Goal: Task Accomplishment & Management: Use online tool/utility

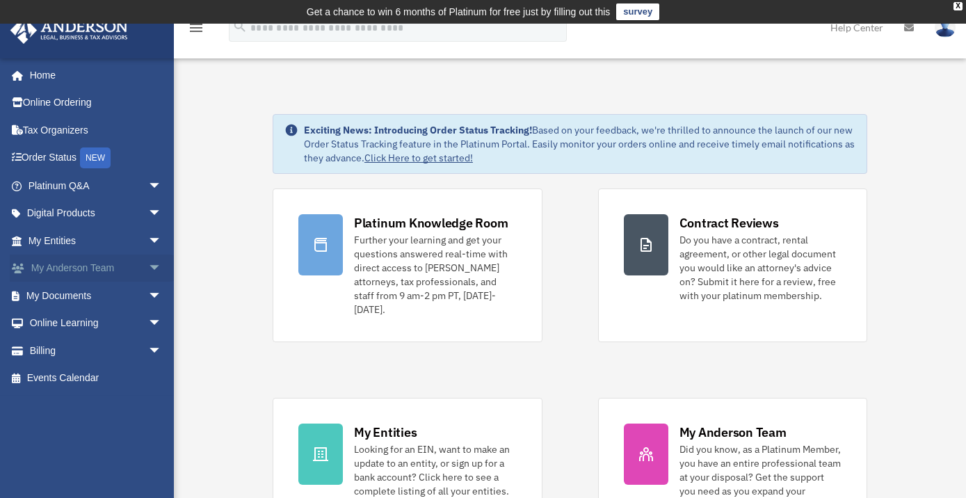
click at [148, 266] on span "arrow_drop_down" at bounding box center [162, 268] width 28 height 29
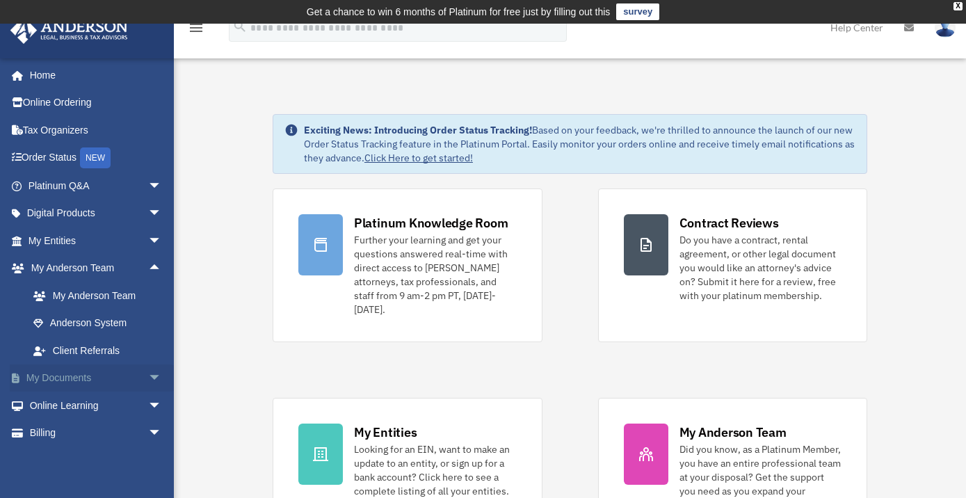
click at [148, 378] on span "arrow_drop_down" at bounding box center [162, 378] width 28 height 29
click at [60, 405] on link "Box" at bounding box center [100, 405] width 163 height 28
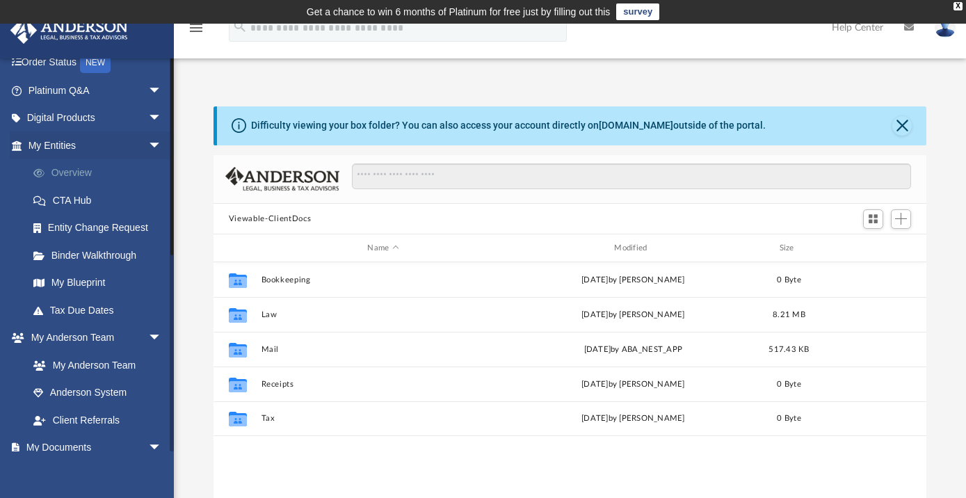
scroll to position [197, 0]
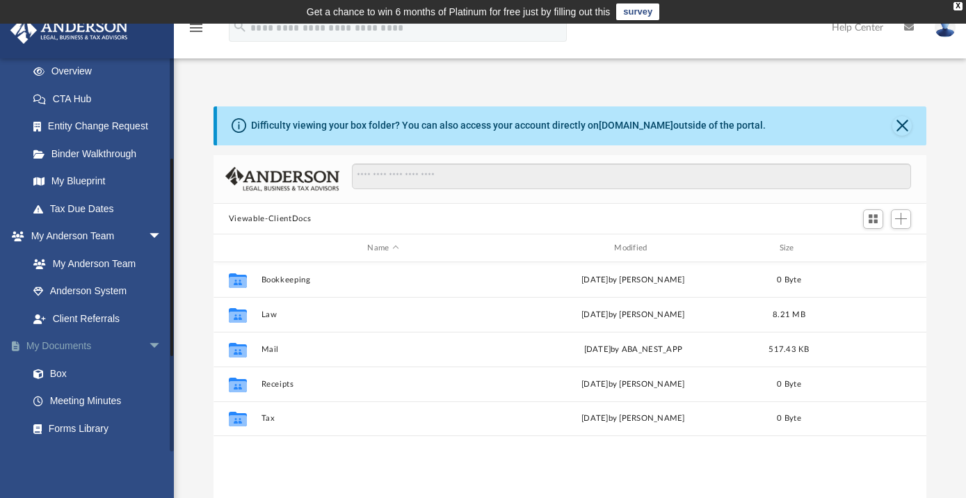
click at [148, 346] on span "arrow_drop_down" at bounding box center [162, 346] width 28 height 29
click at [148, 228] on span "arrow_drop_down" at bounding box center [162, 236] width 28 height 29
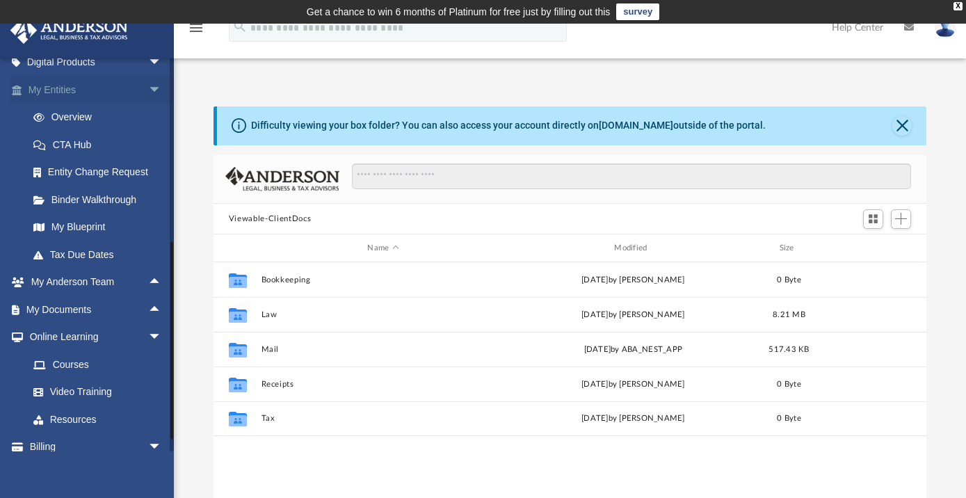
scroll to position [0, 0]
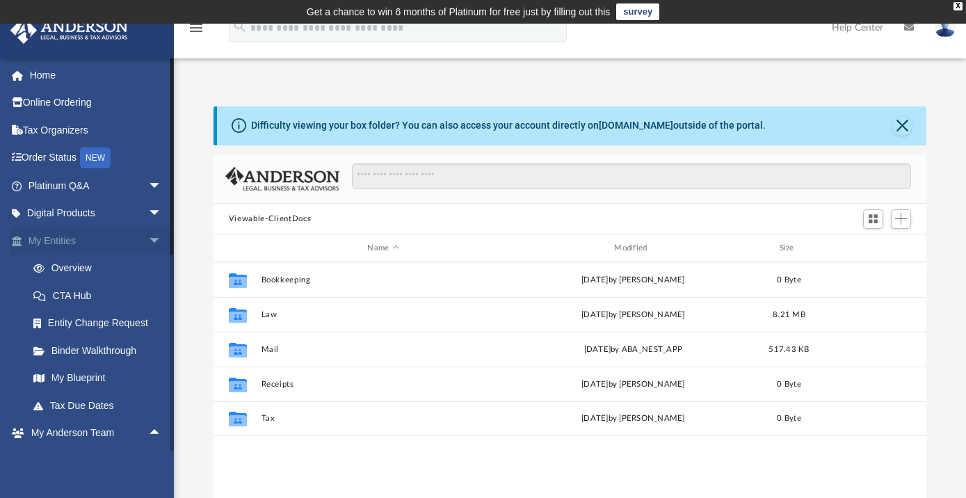
click at [59, 243] on link "My Entities arrow_drop_down" at bounding box center [96, 241] width 173 height 28
click at [68, 268] on link "Overview" at bounding box center [100, 268] width 163 height 28
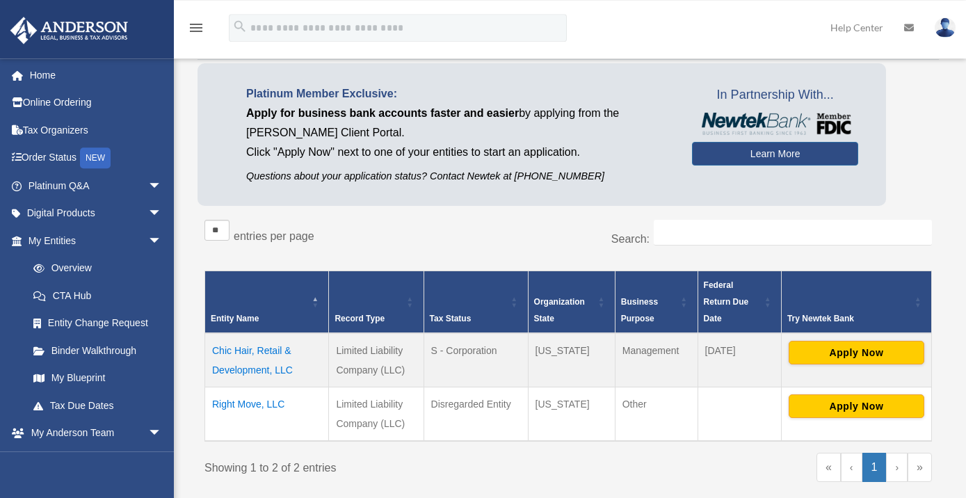
scroll to position [226, 0]
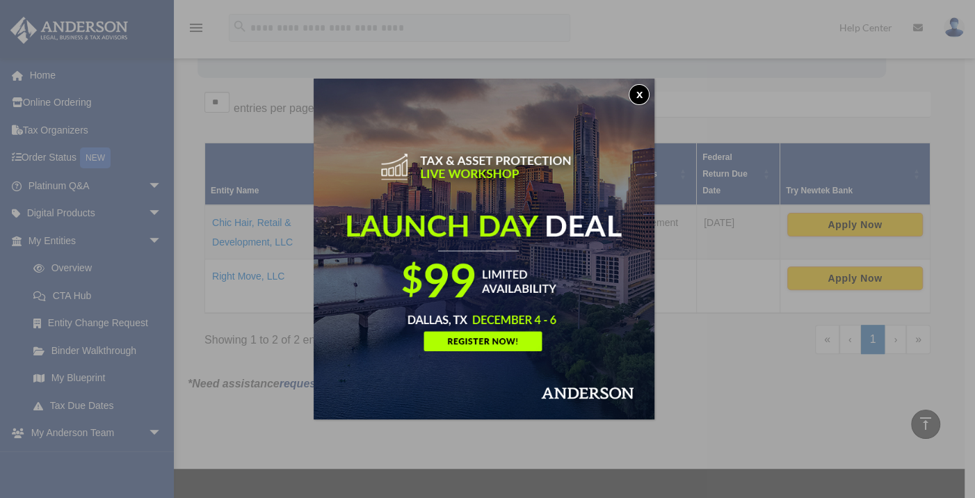
click at [640, 95] on button "x" at bounding box center [639, 94] width 21 height 21
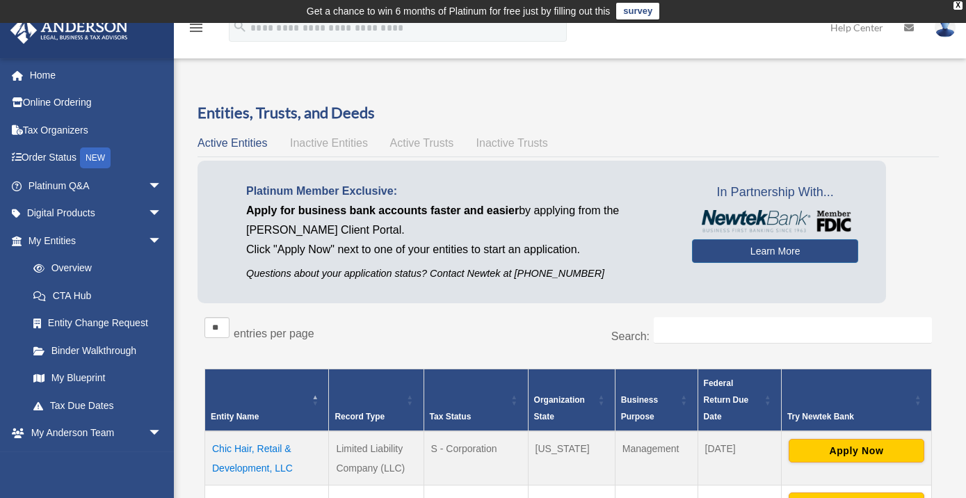
scroll to position [0, 0]
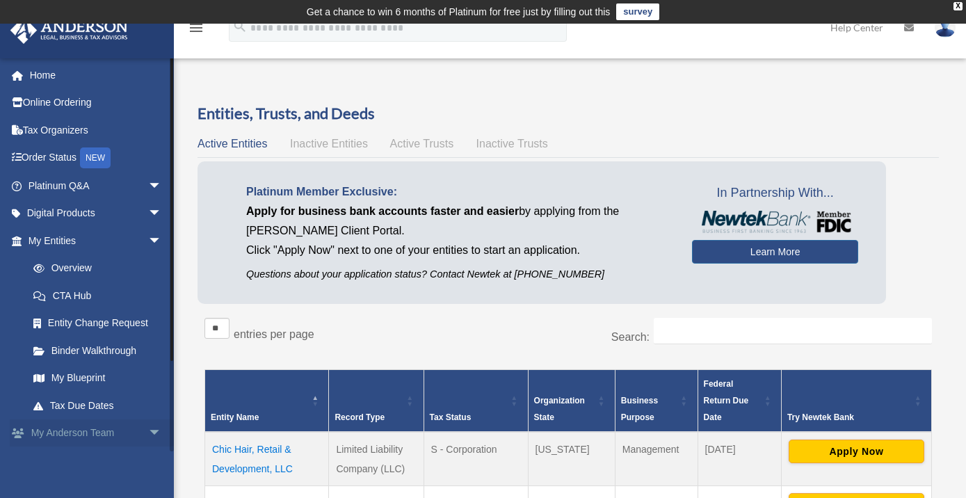
click at [148, 432] on span "arrow_drop_down" at bounding box center [162, 433] width 28 height 29
click at [148, 431] on span "arrow_drop_up" at bounding box center [162, 433] width 28 height 29
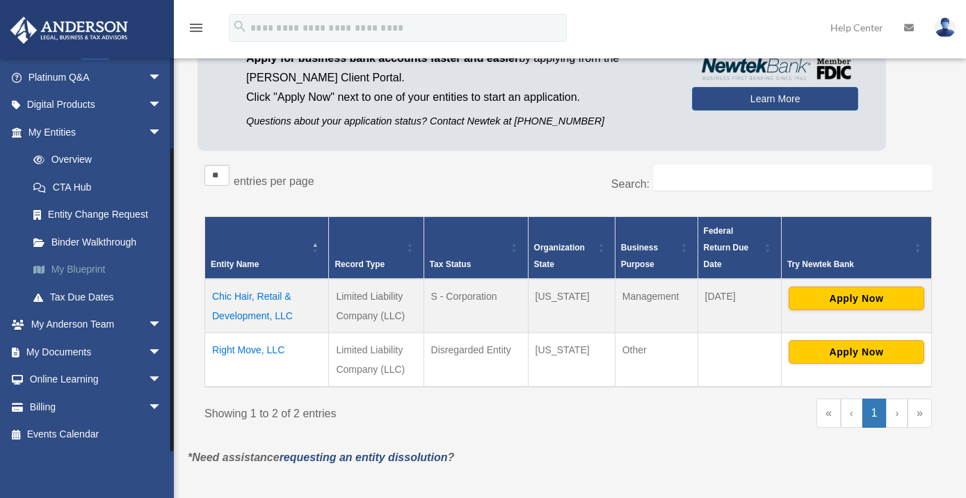
scroll to position [225, 0]
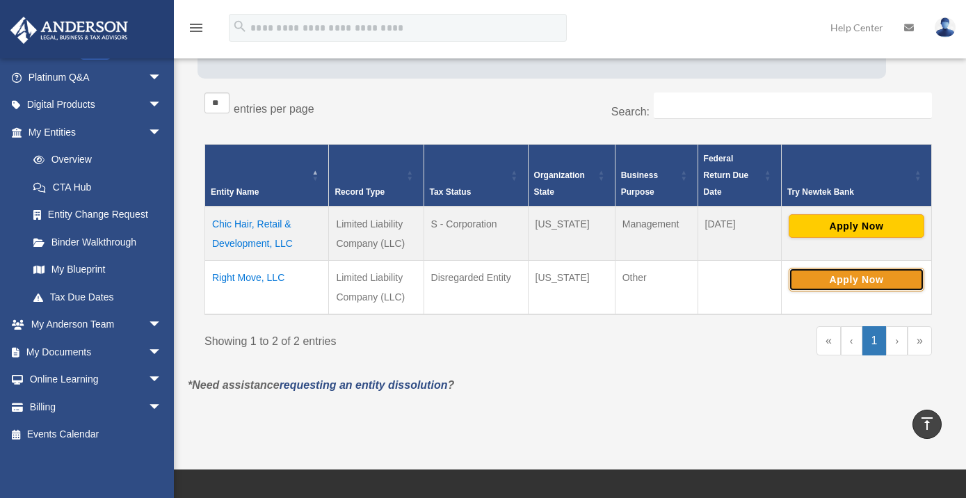
click at [851, 282] on button "Apply Now" at bounding box center [856, 280] width 136 height 24
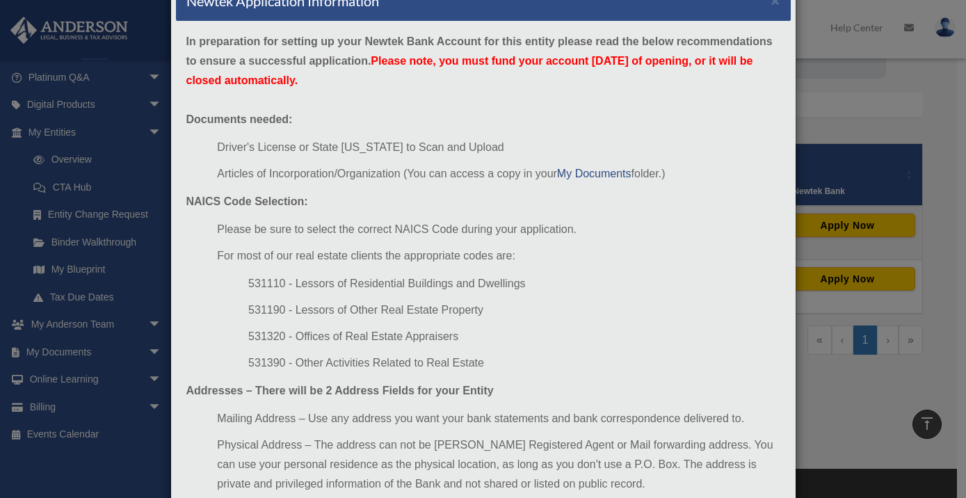
scroll to position [0, 0]
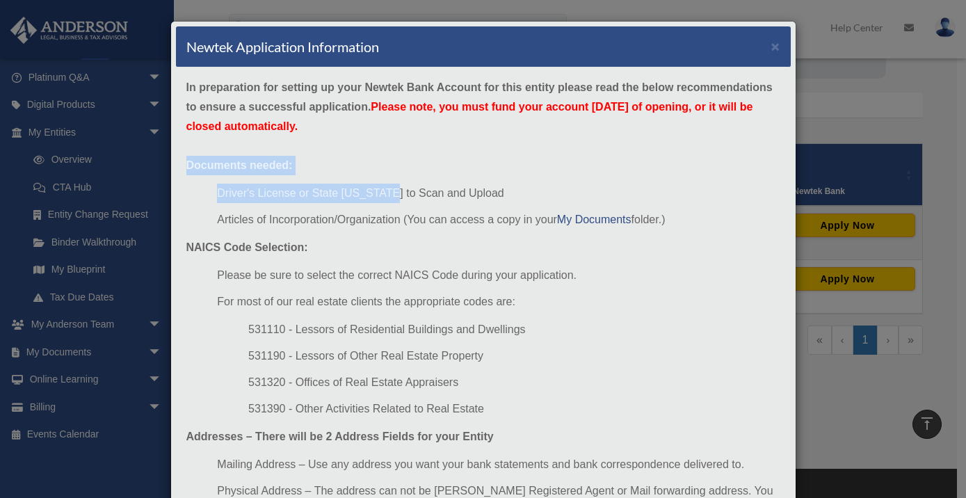
drag, startPoint x: 182, startPoint y: 164, endPoint x: 380, endPoint y: 186, distance: 198.6
click at [380, 186] on div "In preparation for setting up your Newtek Bank Account for this entity please r…" at bounding box center [483, 339] width 615 height 544
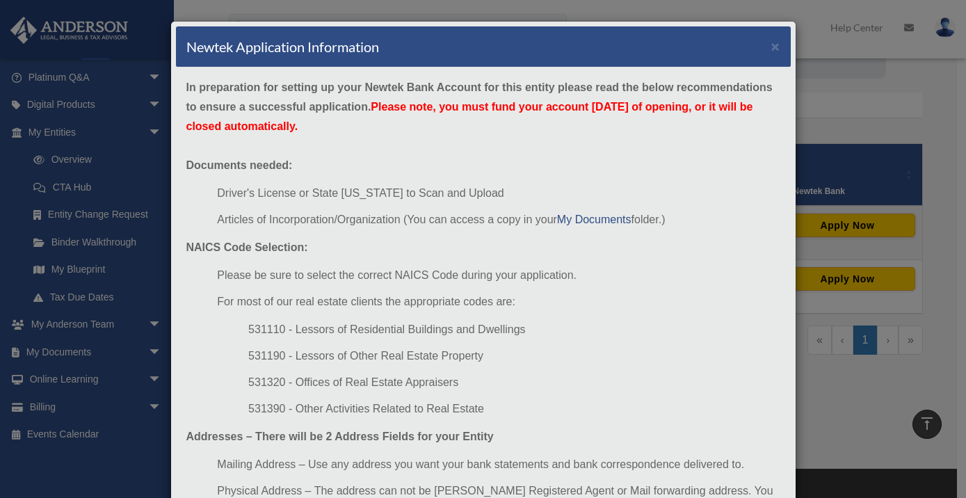
click at [480, 134] on div "In preparation for setting up your Newtek Bank Account for this entity please r…" at bounding box center [483, 339] width 615 height 544
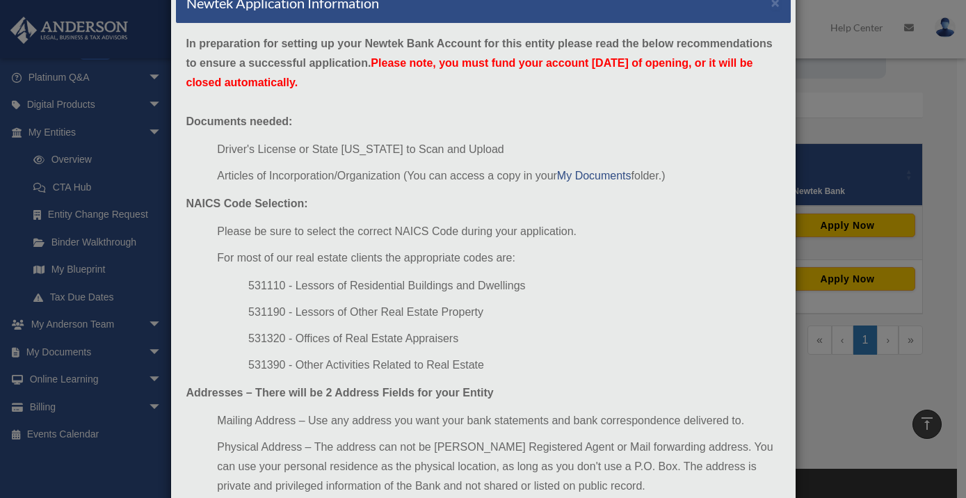
scroll to position [64, 0]
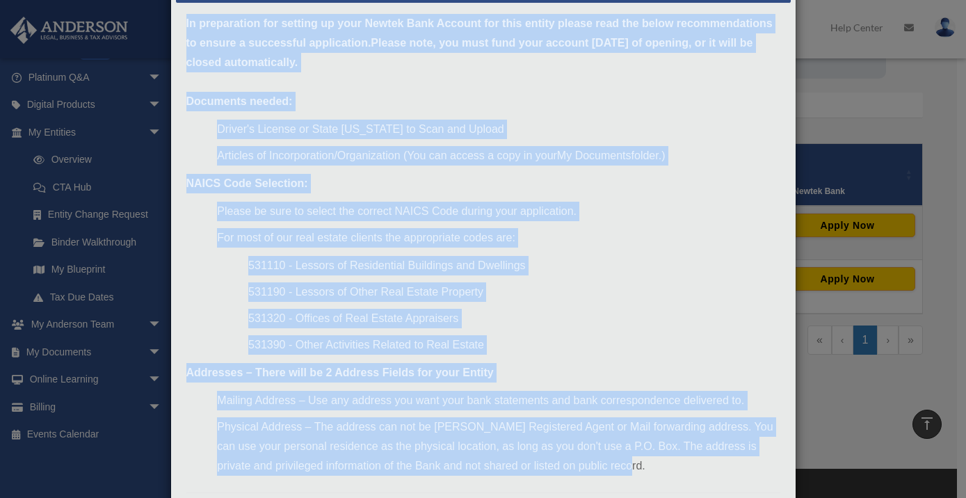
drag, startPoint x: 181, startPoint y: 86, endPoint x: 651, endPoint y: 467, distance: 605.1
click at [651, 467] on div "In preparation for setting up your Newtek Bank Account for this entity please r…" at bounding box center [483, 275] width 615 height 544
click at [702, 244] on li "For most of our real estate clients the appropriate codes are:" at bounding box center [498, 237] width 562 height 19
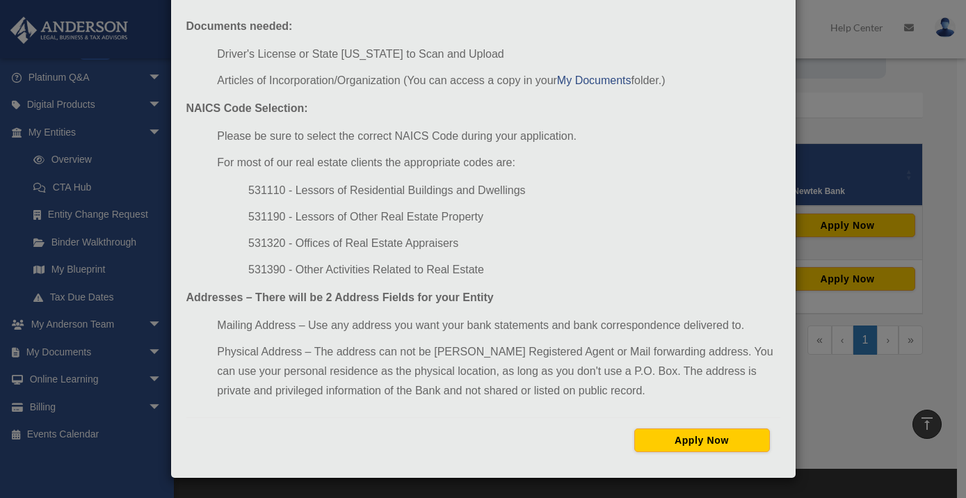
scroll to position [0, 0]
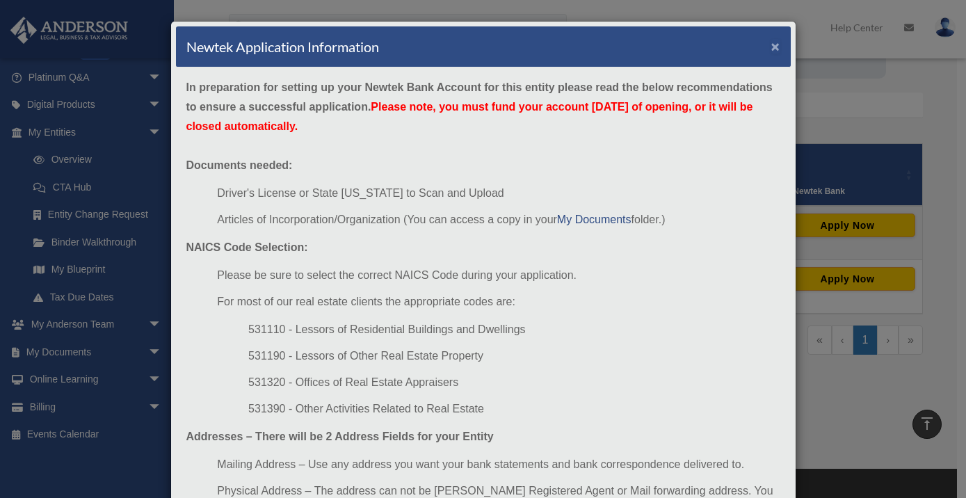
click at [775, 47] on button "×" at bounding box center [775, 46] width 9 height 15
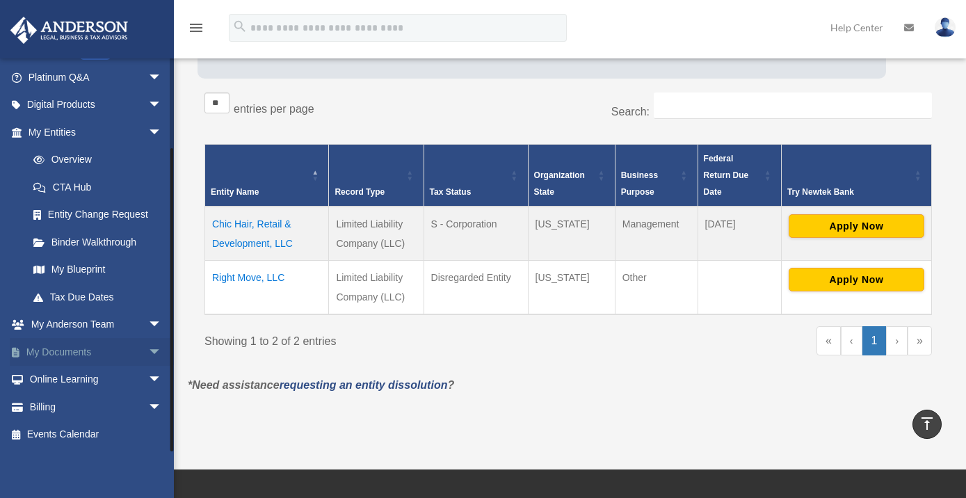
click at [148, 350] on span "arrow_drop_down" at bounding box center [162, 352] width 28 height 29
click at [58, 380] on link "Box" at bounding box center [100, 380] width 163 height 28
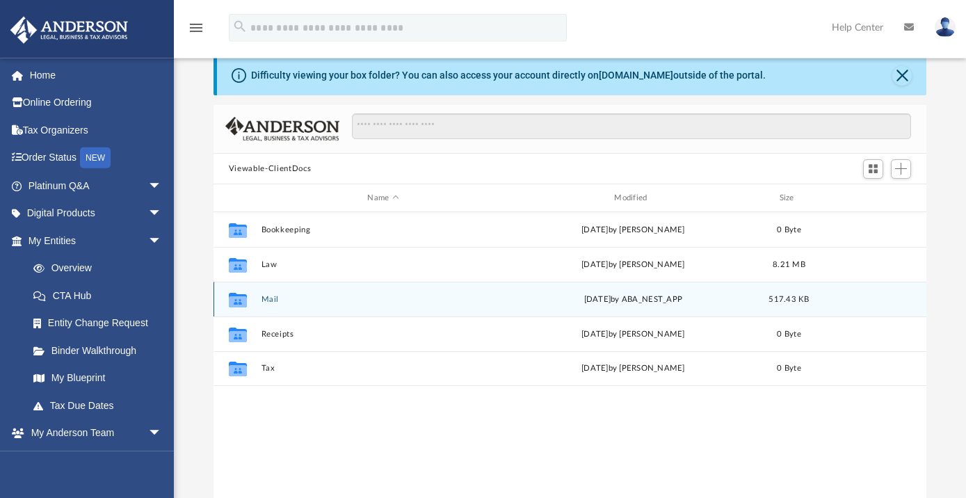
scroll to position [75, 0]
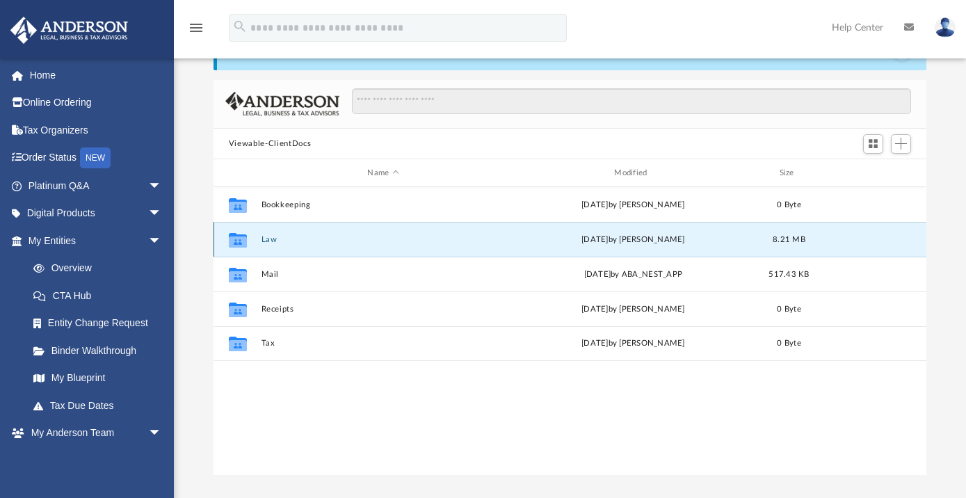
click at [273, 239] on button "Law" at bounding box center [383, 239] width 244 height 9
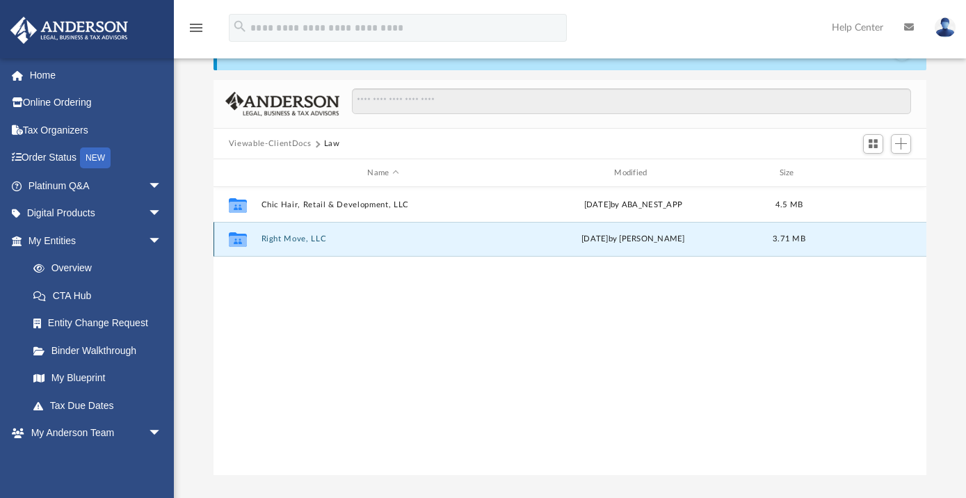
click at [306, 241] on button "Right Move, LLC" at bounding box center [383, 238] width 244 height 9
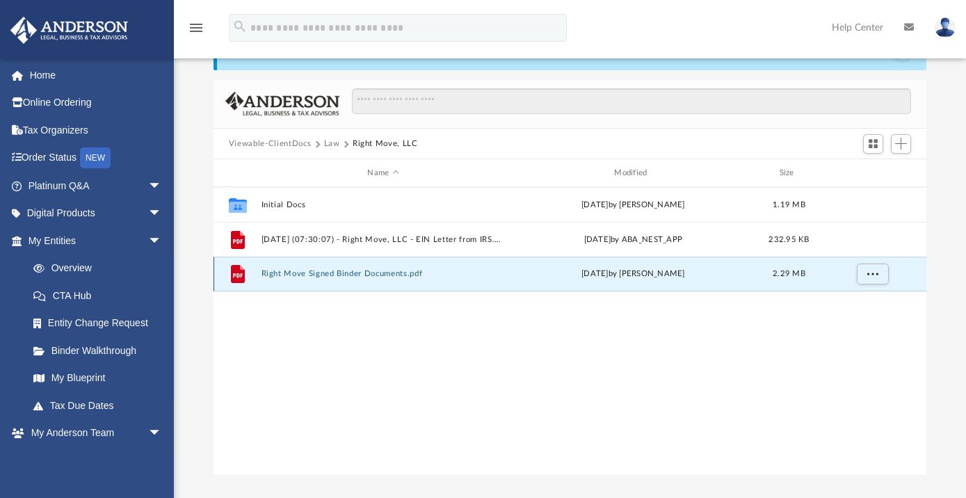
click at [332, 275] on button "Right Move Signed Binder Documents.pdf" at bounding box center [383, 273] width 244 height 9
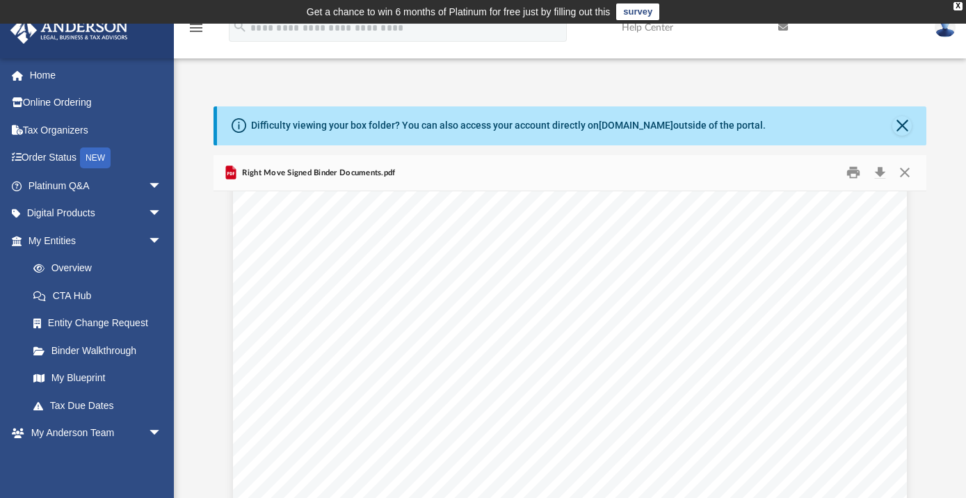
scroll to position [0, 0]
